Goal: Information Seeking & Learning: Learn about a topic

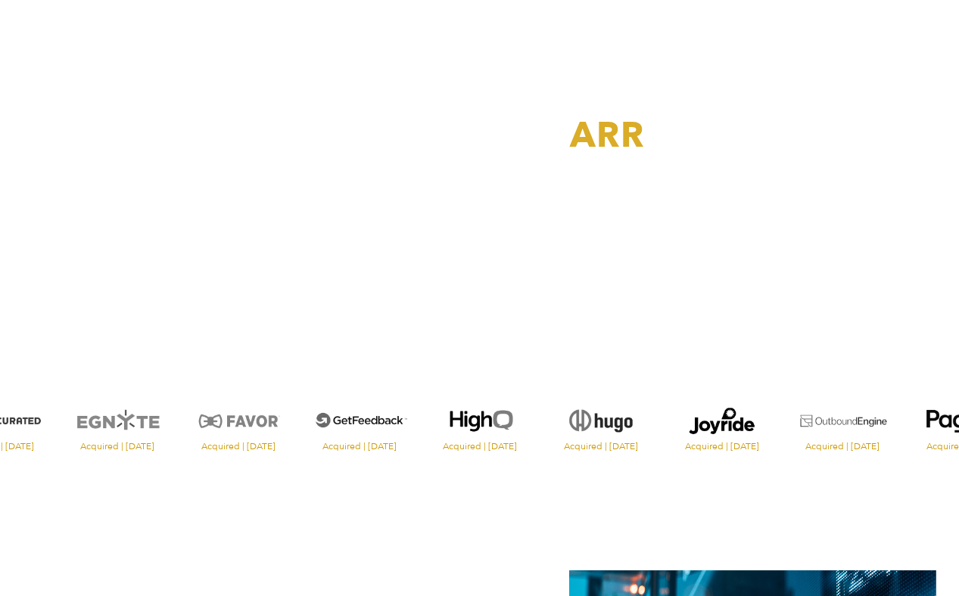
scroll to position [132, 0]
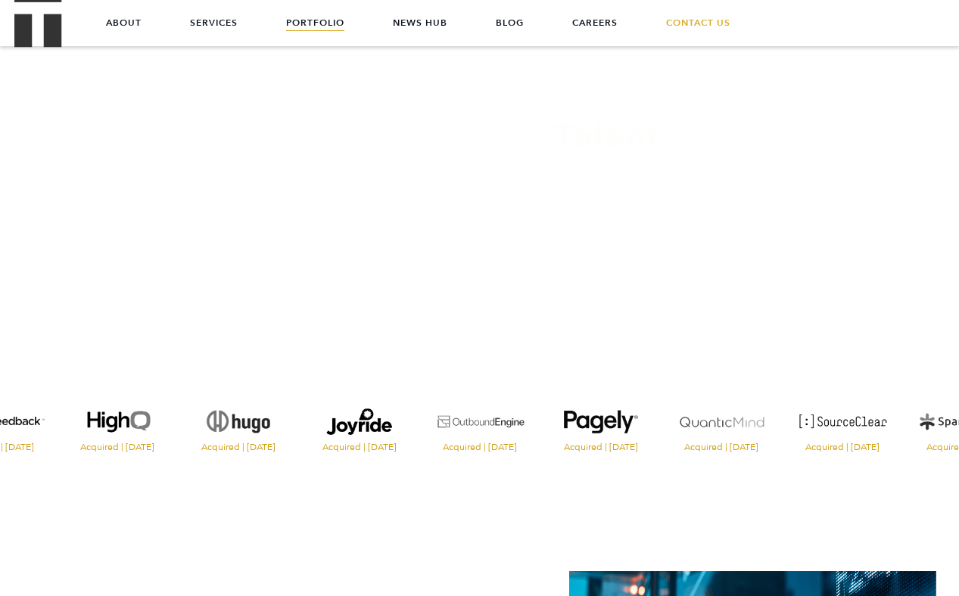
click at [319, 16] on link "Portfolio" at bounding box center [315, 22] width 58 height 45
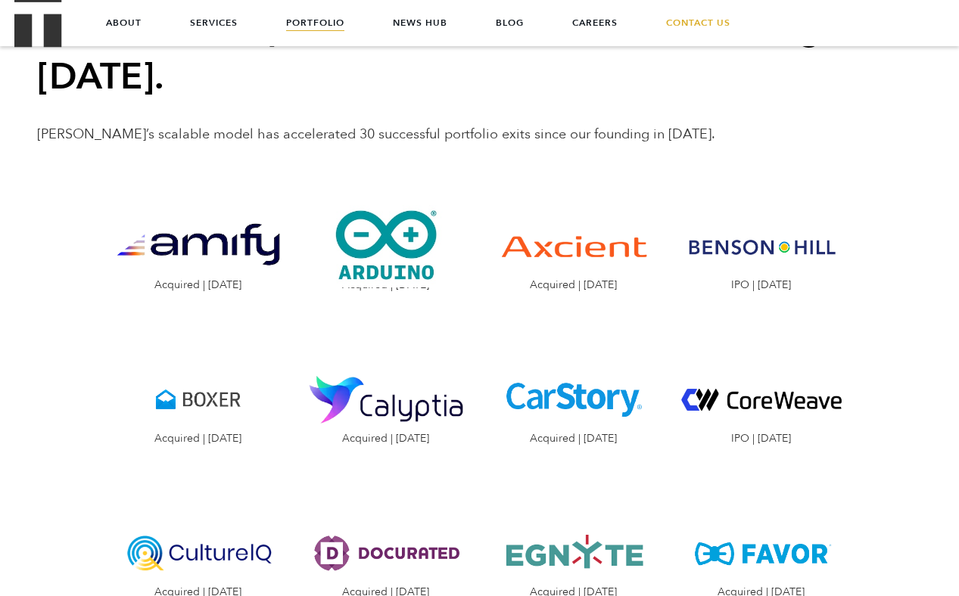
scroll to position [1487, 0]
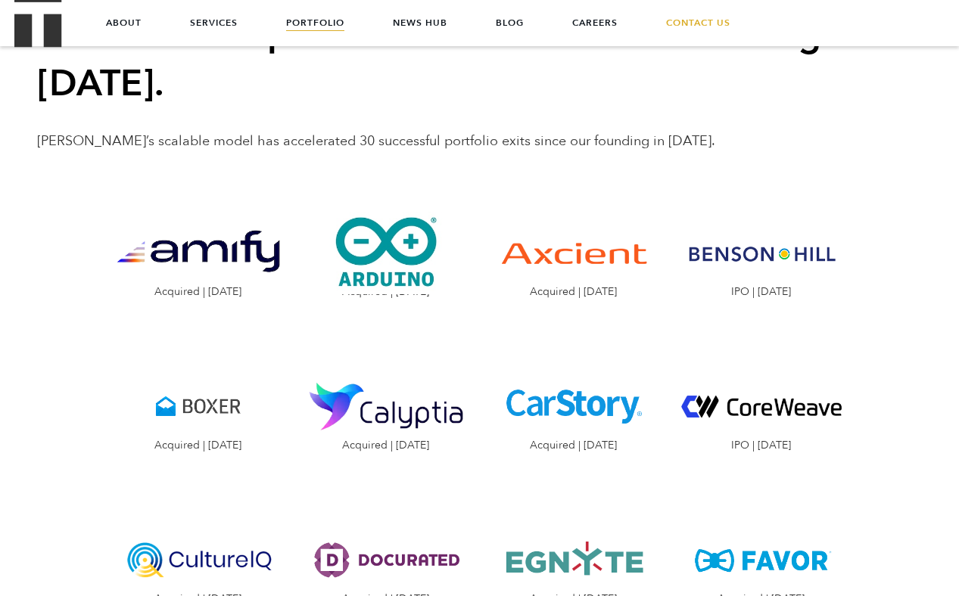
click at [289, 132] on p "Treble’s scalable model has accelerated 30 successful portfolio exits since our…" at bounding box center [480, 142] width 886 height 20
click at [294, 132] on p "Treble’s scalable model has accelerated 30 successful portfolio exits since our…" at bounding box center [480, 142] width 886 height 20
click at [366, 212] on img "Visit the website" at bounding box center [386, 253] width 165 height 83
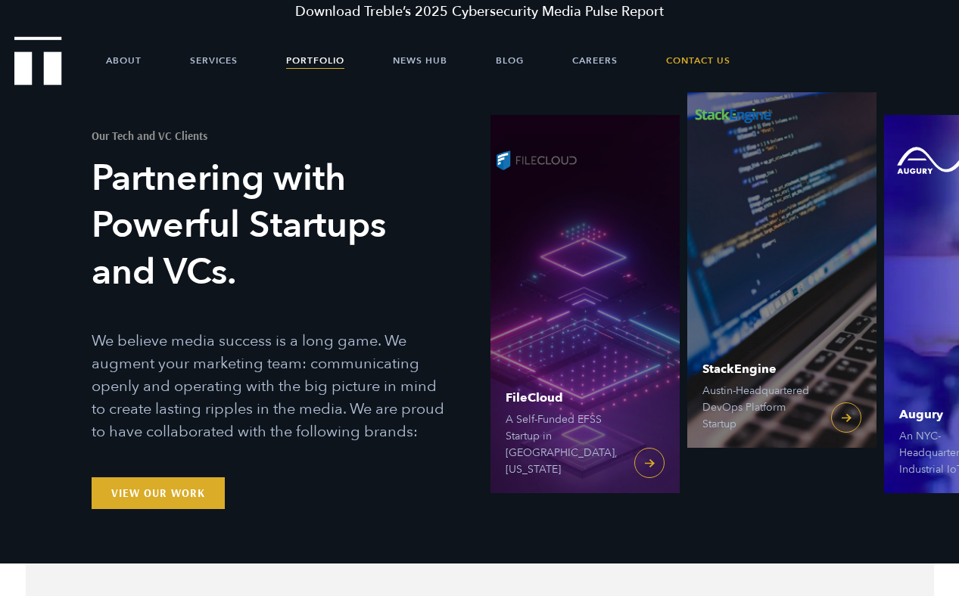
scroll to position [0, 0]
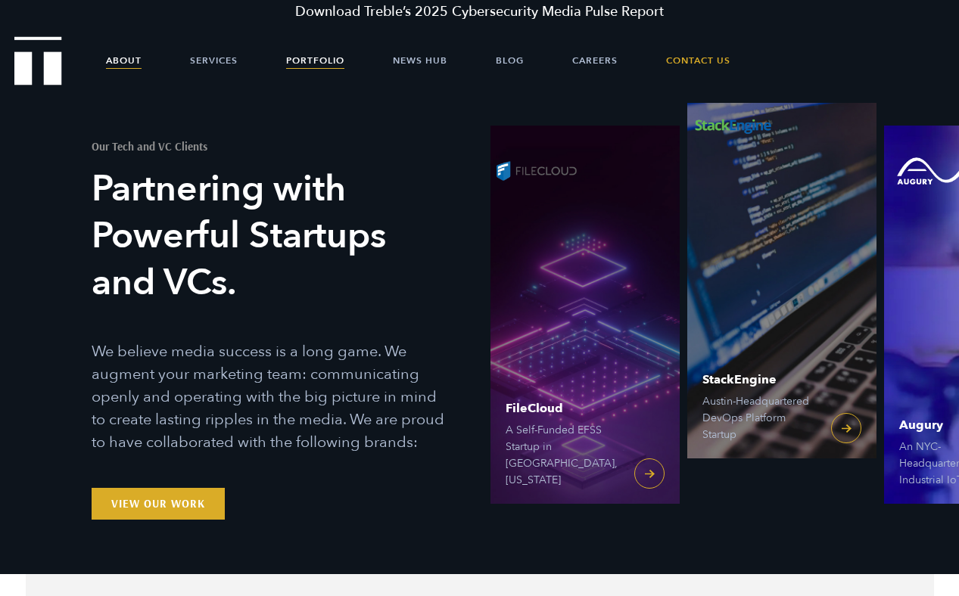
click at [125, 51] on link "About" at bounding box center [124, 60] width 36 height 45
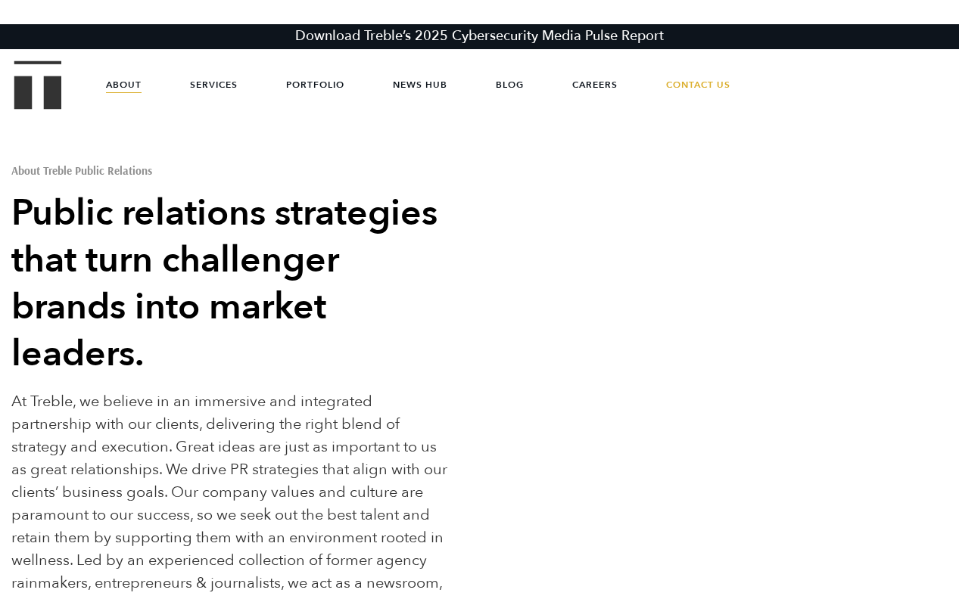
click at [53, 68] on img "Treble logo" at bounding box center [38, 85] width 48 height 48
